Goal: Transaction & Acquisition: Obtain resource

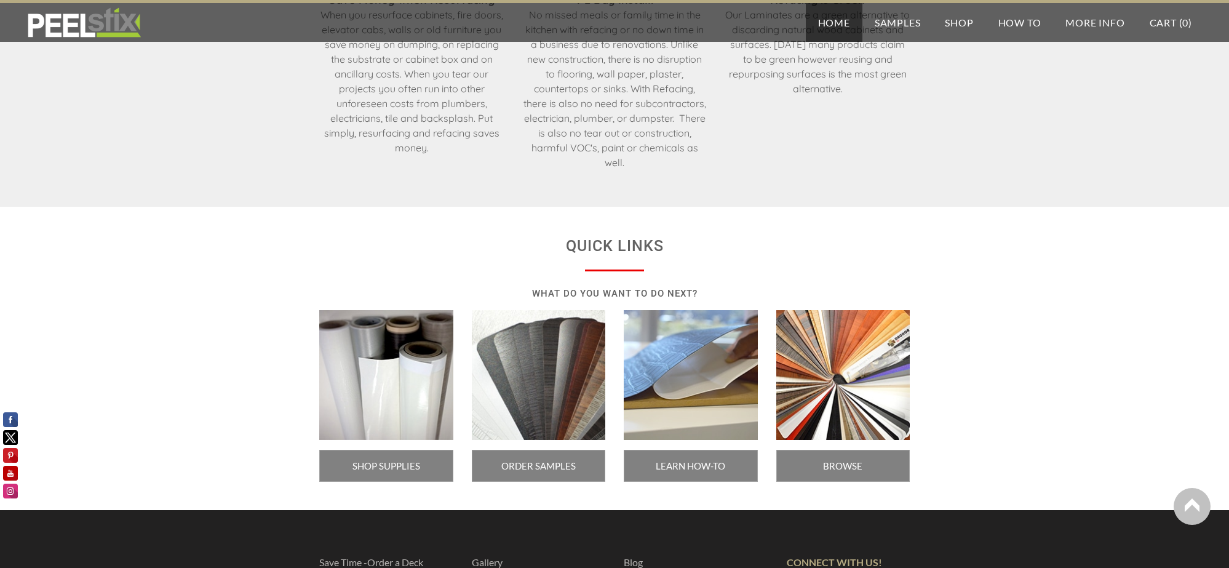
scroll to position [2001, 0]
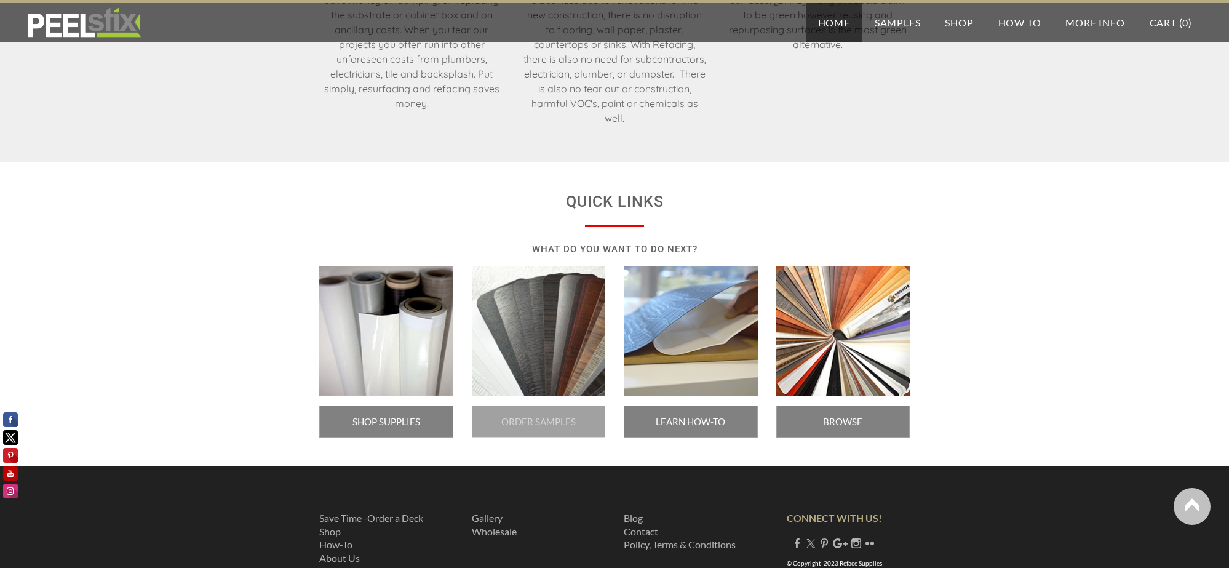
click at [527, 421] on span "ORDER SAMPLES" at bounding box center [539, 421] width 134 height 32
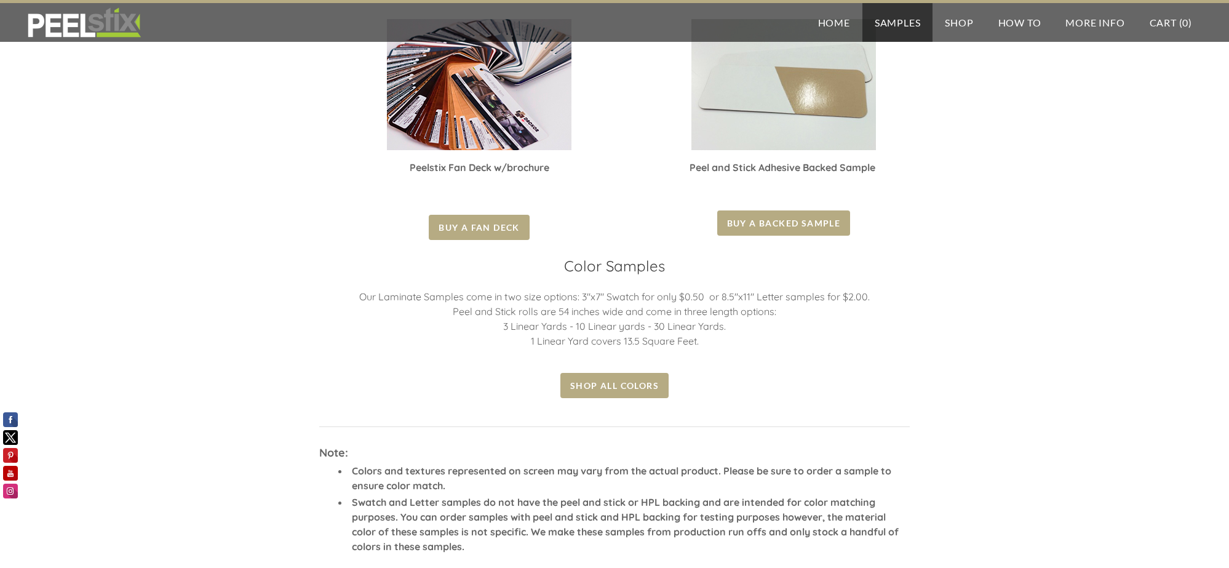
scroll to position [346, 0]
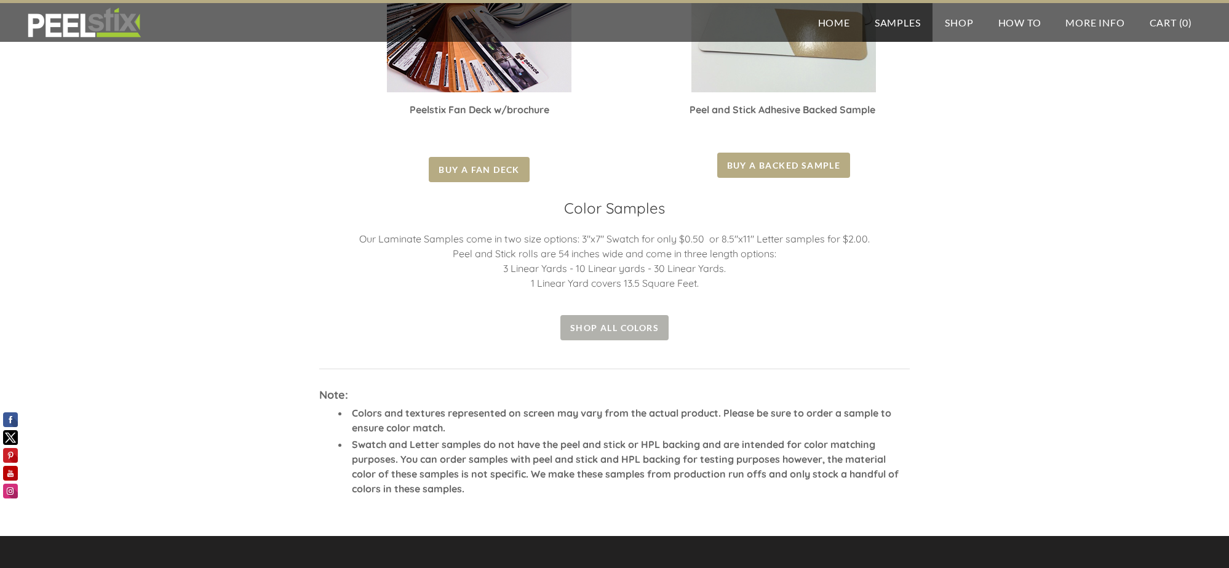
click at [627, 328] on span "Shop all colors" at bounding box center [614, 327] width 108 height 25
